Goal: Ask a question

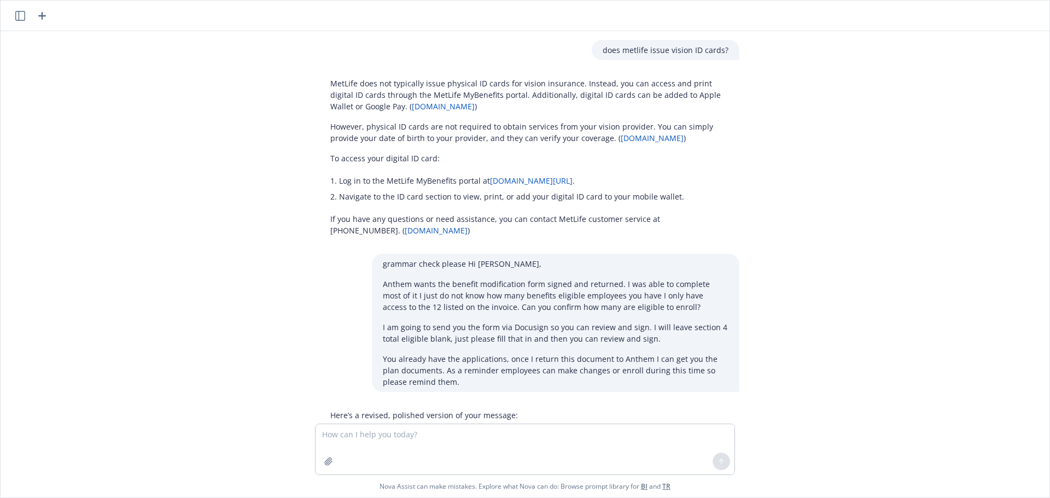
scroll to position [303, 0]
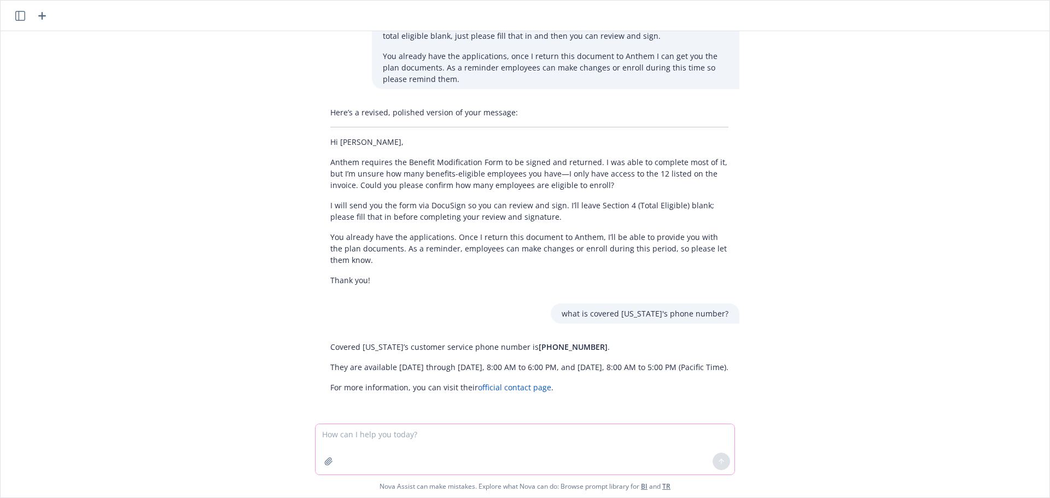
click at [383, 452] on textarea at bounding box center [525, 449] width 419 height 50
type textarea "Why are termed employees showing up in Employee Navigator?"
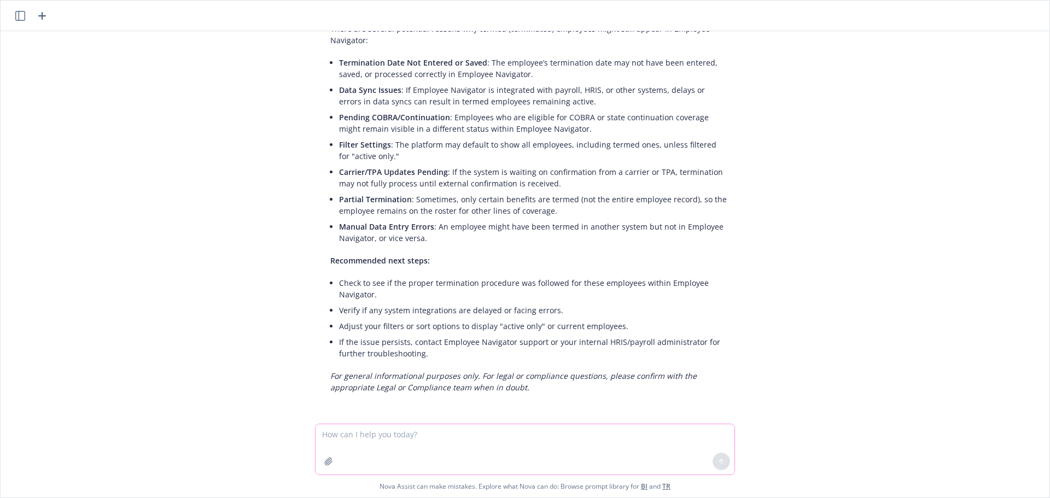
scroll to position [619, 0]
